Goal: Find specific page/section: Find specific page/section

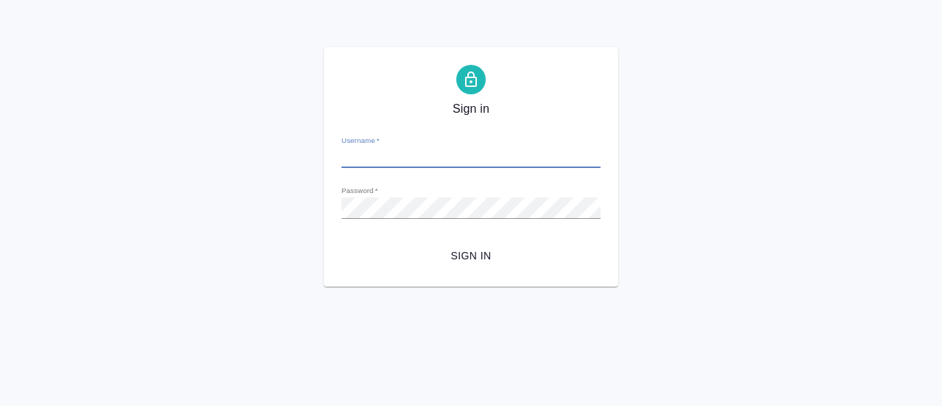
type input "[EMAIL_ADDRESS][DOMAIN_NAME]"
click at [484, 247] on span "Sign in" at bounding box center [471, 256] width 236 height 18
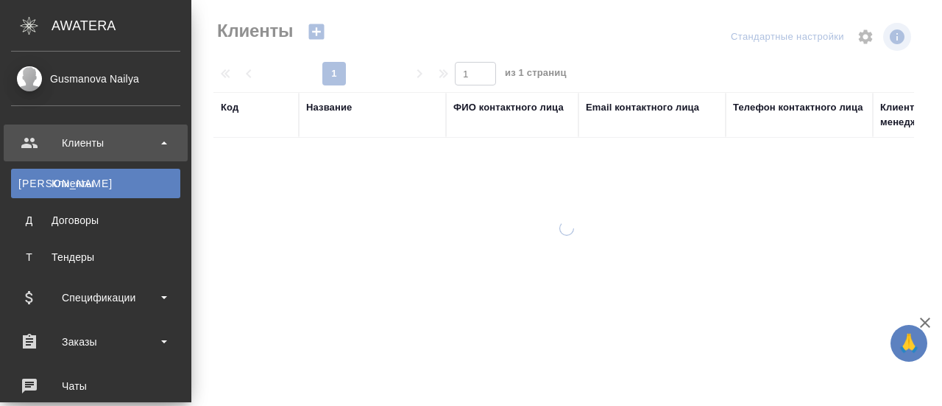
select select "RU"
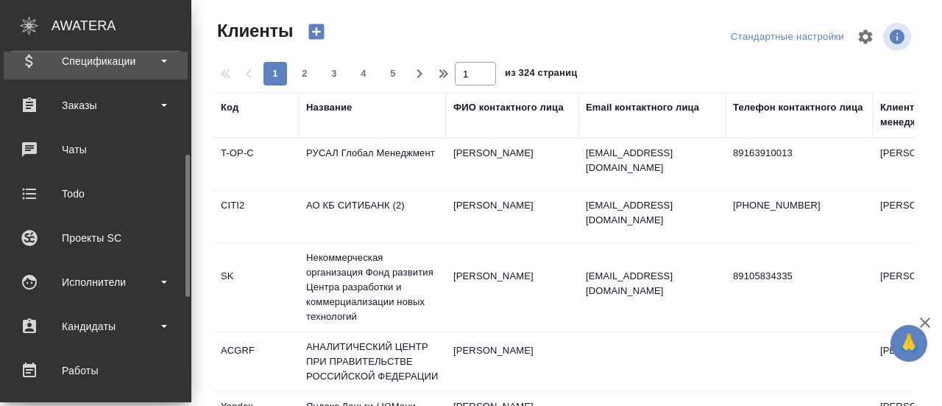
scroll to position [242, 0]
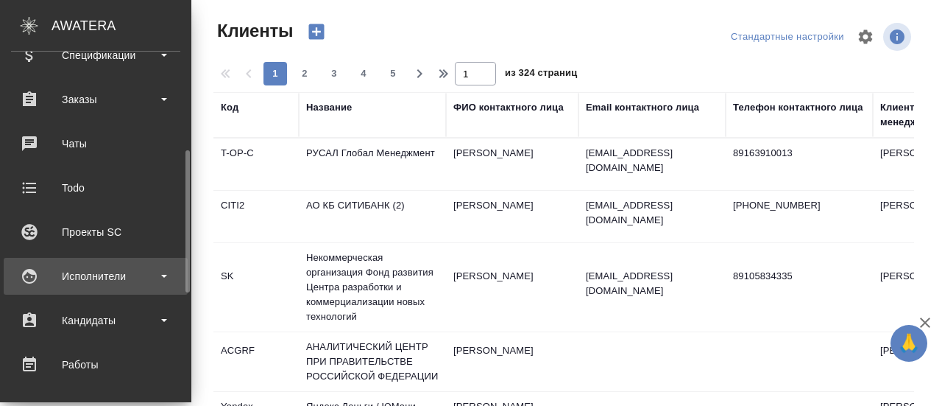
click at [102, 281] on div "Исполнители" at bounding box center [95, 276] width 169 height 22
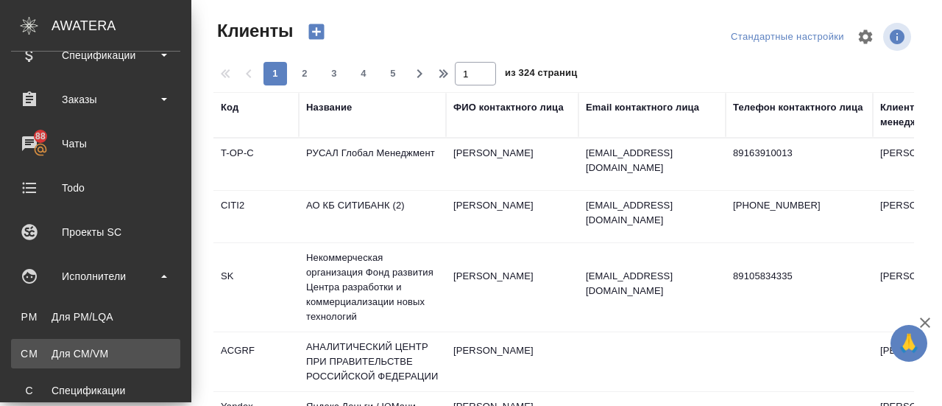
click at [62, 356] on div "Для CM/VM" at bounding box center [95, 353] width 155 height 15
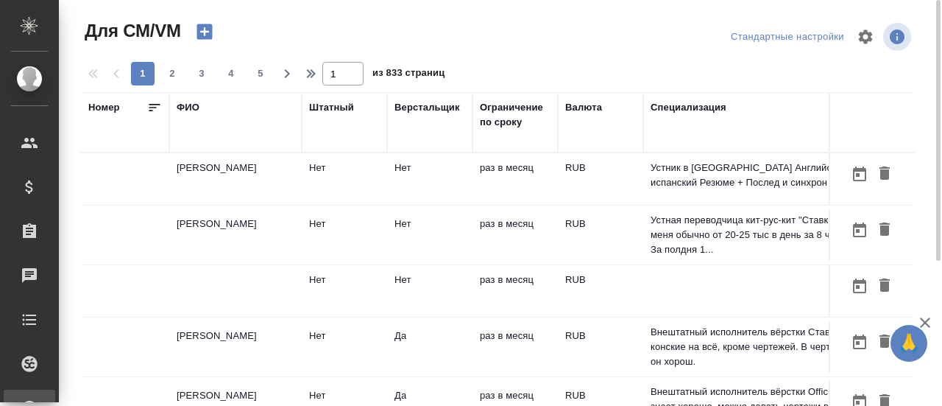
click at [189, 102] on div "ФИО" at bounding box center [188, 107] width 23 height 15
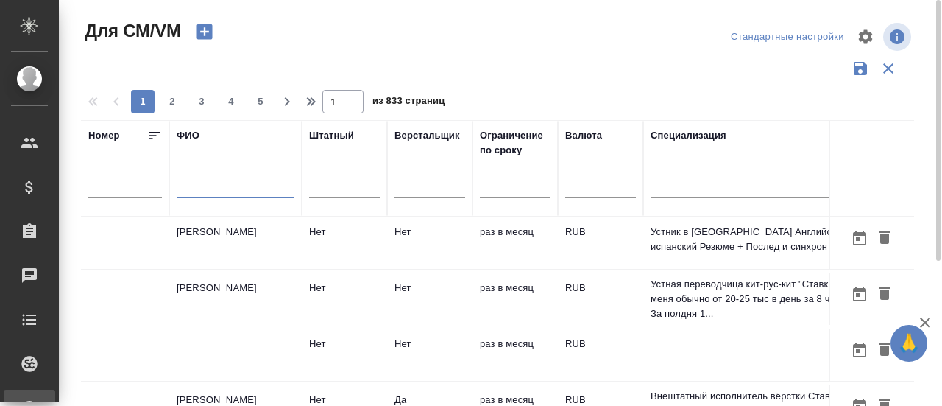
click at [197, 188] on input "text" at bounding box center [236, 189] width 118 height 18
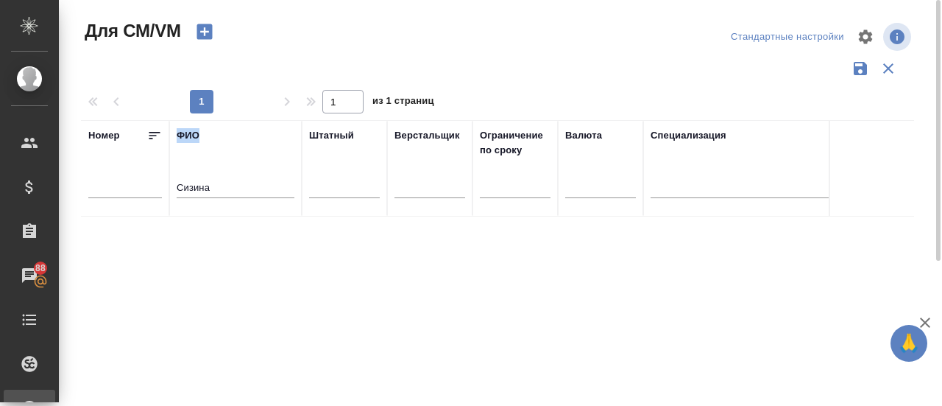
drag, startPoint x: 215, startPoint y: 179, endPoint x: 124, endPoint y: 177, distance: 90.6
click at [124, 177] on tr "Номер [PERSON_NAME] Штатный Верстальщик Ограничение по сроку Валюта Специализац…" at bounding box center [867, 168] width 1573 height 96
click at [214, 192] on input "Сизина" at bounding box center [236, 189] width 118 height 18
drag, startPoint x: 214, startPoint y: 192, endPoint x: 132, endPoint y: 168, distance: 86.0
click at [132, 168] on tr "Номер [PERSON_NAME] Штатный Верстальщик Ограничение по сроку Валюта Специализац…" at bounding box center [867, 168] width 1573 height 96
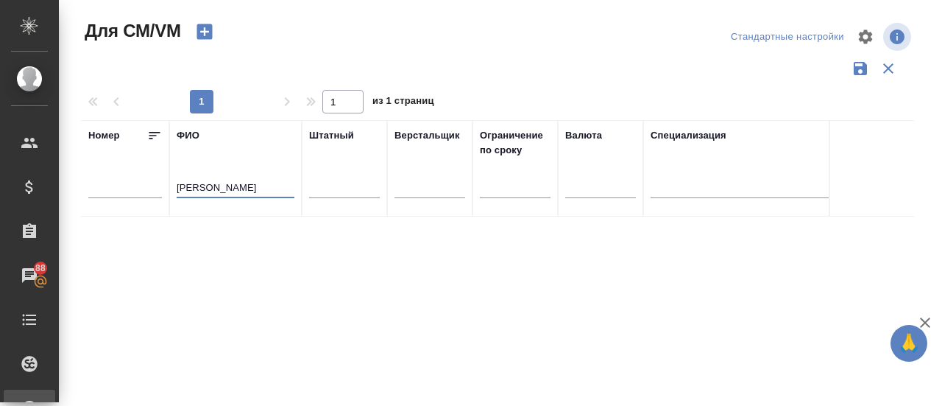
type input "[PERSON_NAME]"
